Goal: Find specific page/section: Find specific page/section

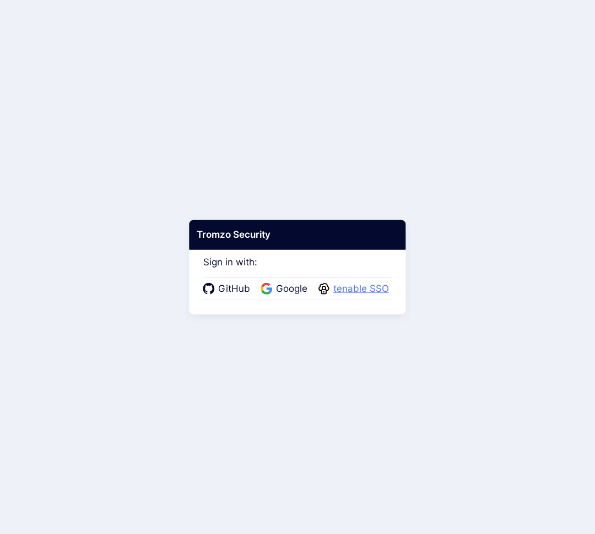
click at [343, 286] on span "tenable SSO" at bounding box center [361, 289] width 62 height 14
